Goal: Task Accomplishment & Management: Use online tool/utility

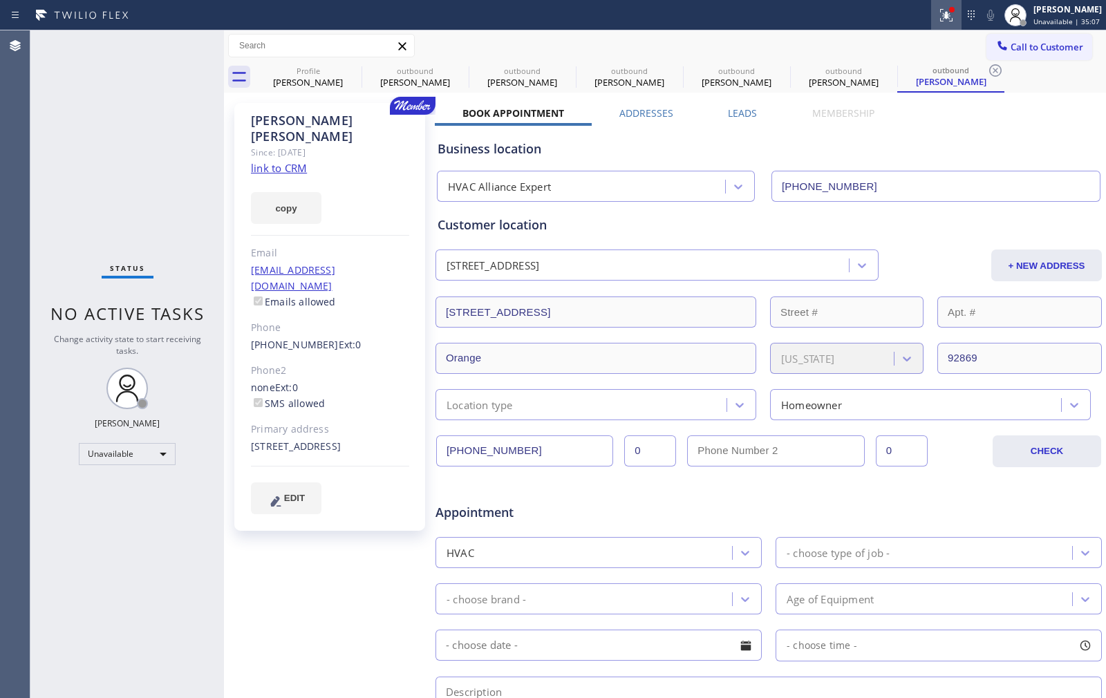
click at [938, 12] on icon at bounding box center [946, 15] width 17 height 17
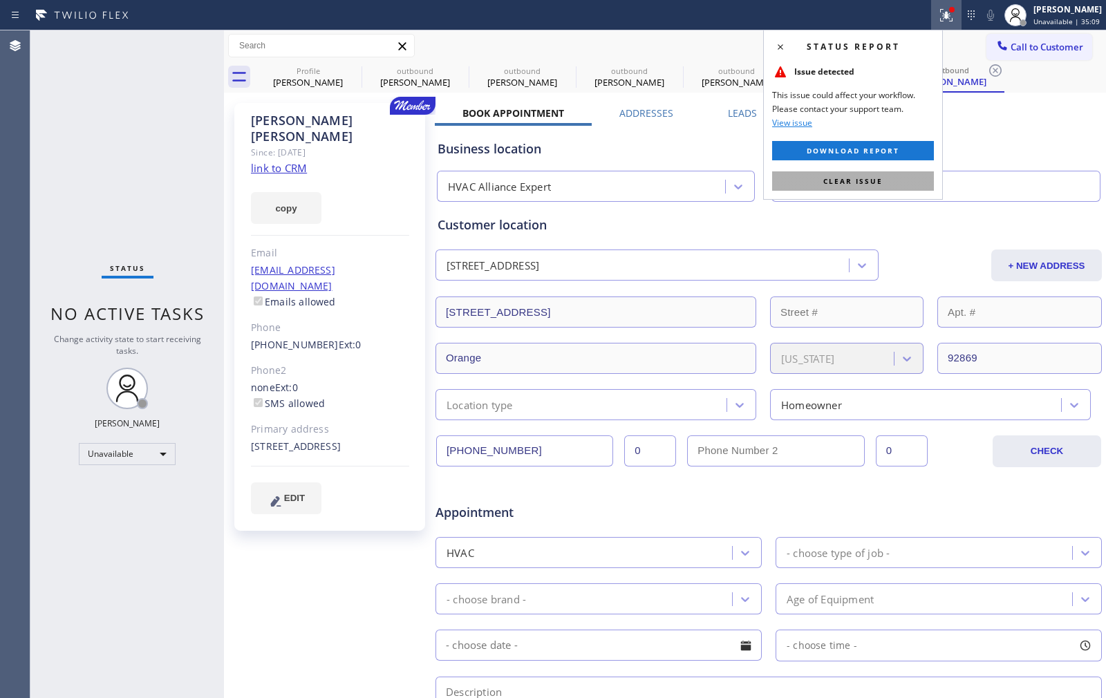
click at [876, 178] on span "Clear issue" at bounding box center [852, 181] width 59 height 10
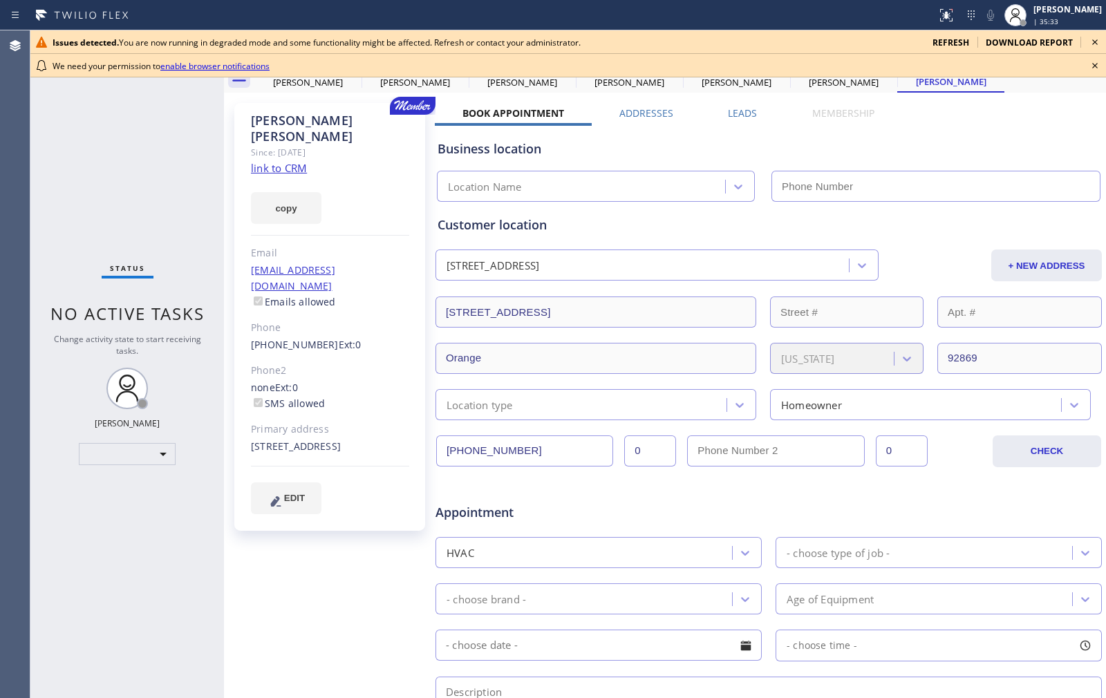
type input "[PHONE_NUMBER]"
